Goal: Find specific page/section: Find specific page/section

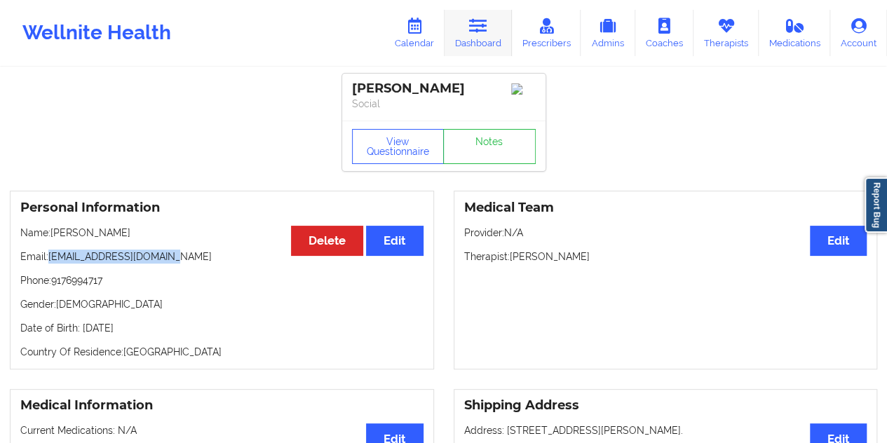
click at [479, 30] on icon at bounding box center [478, 25] width 18 height 15
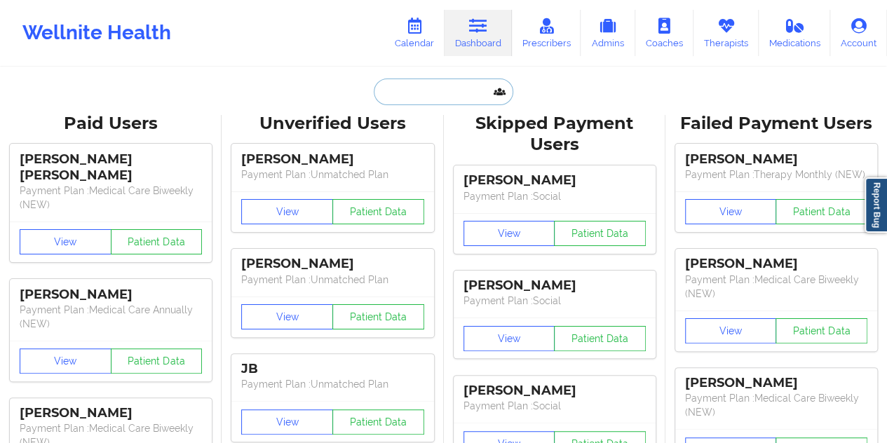
click at [425, 90] on input "text" at bounding box center [443, 92] width 139 height 27
paste input "[PERSON_NAME]"
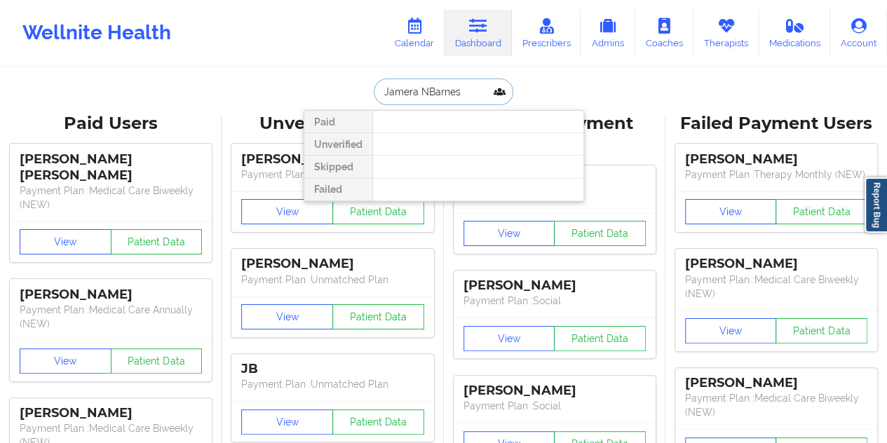
type input "[PERSON_NAME]"
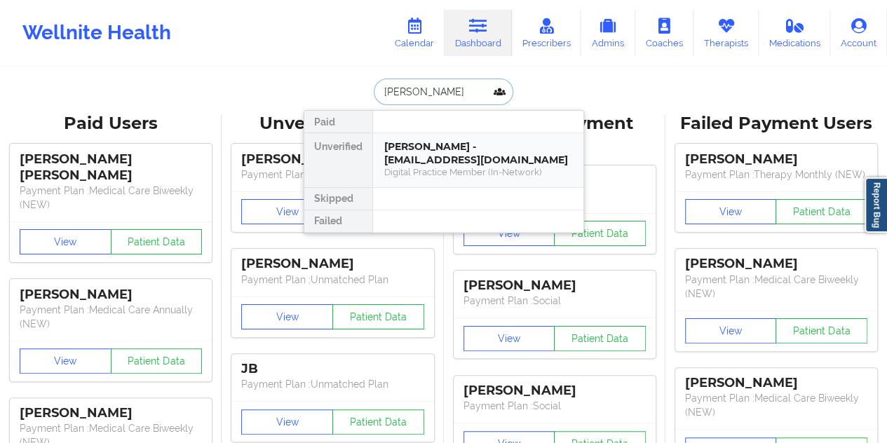
click at [437, 151] on div "[PERSON_NAME] - [EMAIL_ADDRESS][DOMAIN_NAME]" at bounding box center [478, 153] width 188 height 26
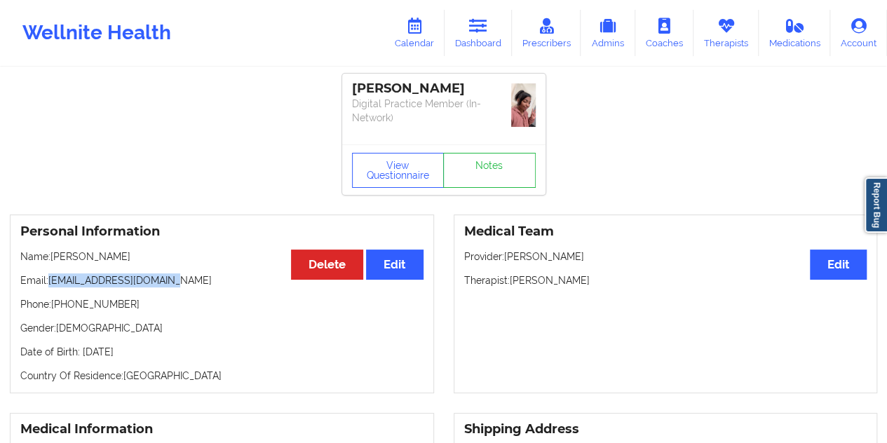
drag, startPoint x: 178, startPoint y: 278, endPoint x: 50, endPoint y: 281, distance: 127.7
click at [50, 281] on p "Email: [EMAIL_ADDRESS][DOMAIN_NAME]" at bounding box center [221, 281] width 403 height 14
copy p "[EMAIL_ADDRESS][DOMAIN_NAME]"
